Goal: Task Accomplishment & Management: Use online tool/utility

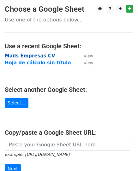
click at [38, 56] on strong "Mails Empresas CV" at bounding box center [30, 56] width 51 height 6
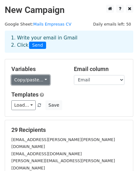
drag, startPoint x: 41, startPoint y: 81, endPoint x: 45, endPoint y: 80, distance: 4.0
click at [41, 81] on link "Copy/paste..." at bounding box center [30, 80] width 39 height 10
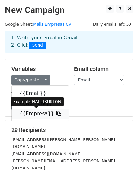
click at [36, 111] on link "{{Empresa}}" at bounding box center [40, 114] width 57 height 10
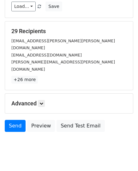
scroll to position [99, 0]
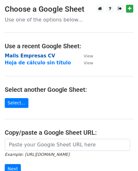
click at [31, 54] on strong "Mails Empresas CV" at bounding box center [30, 56] width 51 height 6
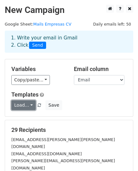
click at [25, 106] on link "Load..." at bounding box center [23, 106] width 24 height 10
drag, startPoint x: 26, startPoint y: 106, endPoint x: 52, endPoint y: 105, distance: 26.3
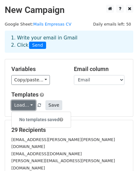
click at [26, 106] on link "Load..." at bounding box center [23, 106] width 24 height 10
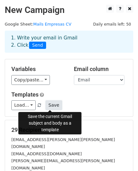
click at [54, 104] on button "Save" at bounding box center [54, 106] width 16 height 10
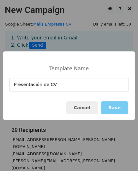
type input "Presentación de CV"
click at [117, 106] on button "Save" at bounding box center [114, 108] width 27 height 13
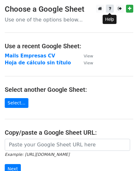
click at [108, 7] on link at bounding box center [110, 9] width 8 height 8
click at [31, 54] on strong "Mails Empresas CV" at bounding box center [30, 56] width 51 height 6
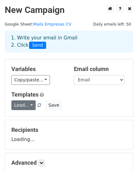
click at [28, 108] on link "Load..." at bounding box center [23, 106] width 24 height 10
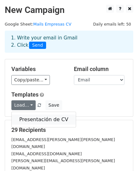
click at [30, 116] on link "Presentación de CV" at bounding box center [44, 120] width 64 height 10
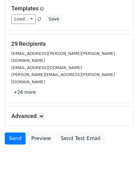
scroll to position [99, 0]
